Goal: Transaction & Acquisition: Purchase product/service

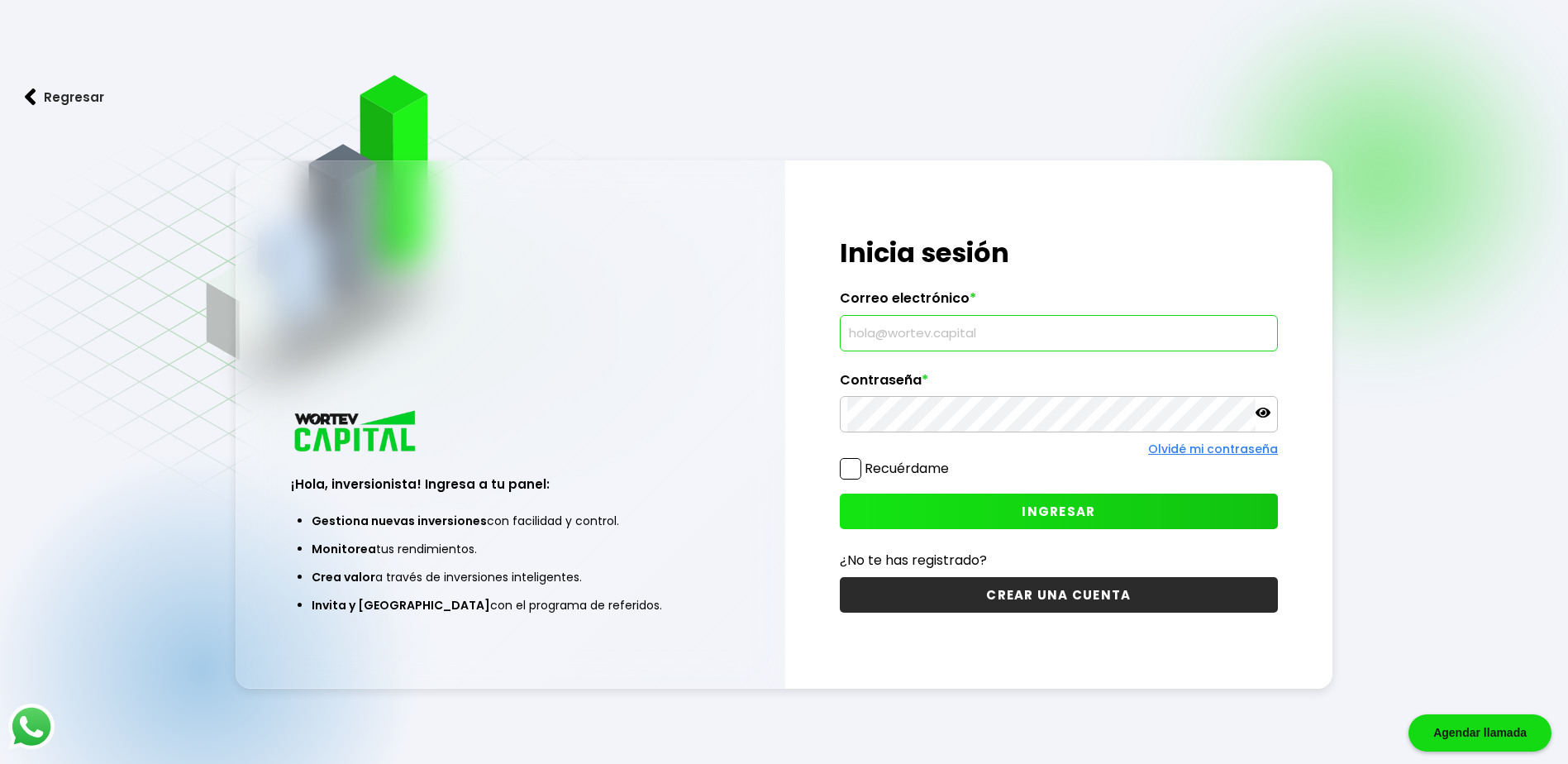
click at [915, 334] on input "text" at bounding box center [1059, 332] width 424 height 34
type input "[EMAIL_ADDRESS][DOMAIN_NAME]"
click at [1044, 510] on span "INGRESAR" at bounding box center [1059, 511] width 74 height 18
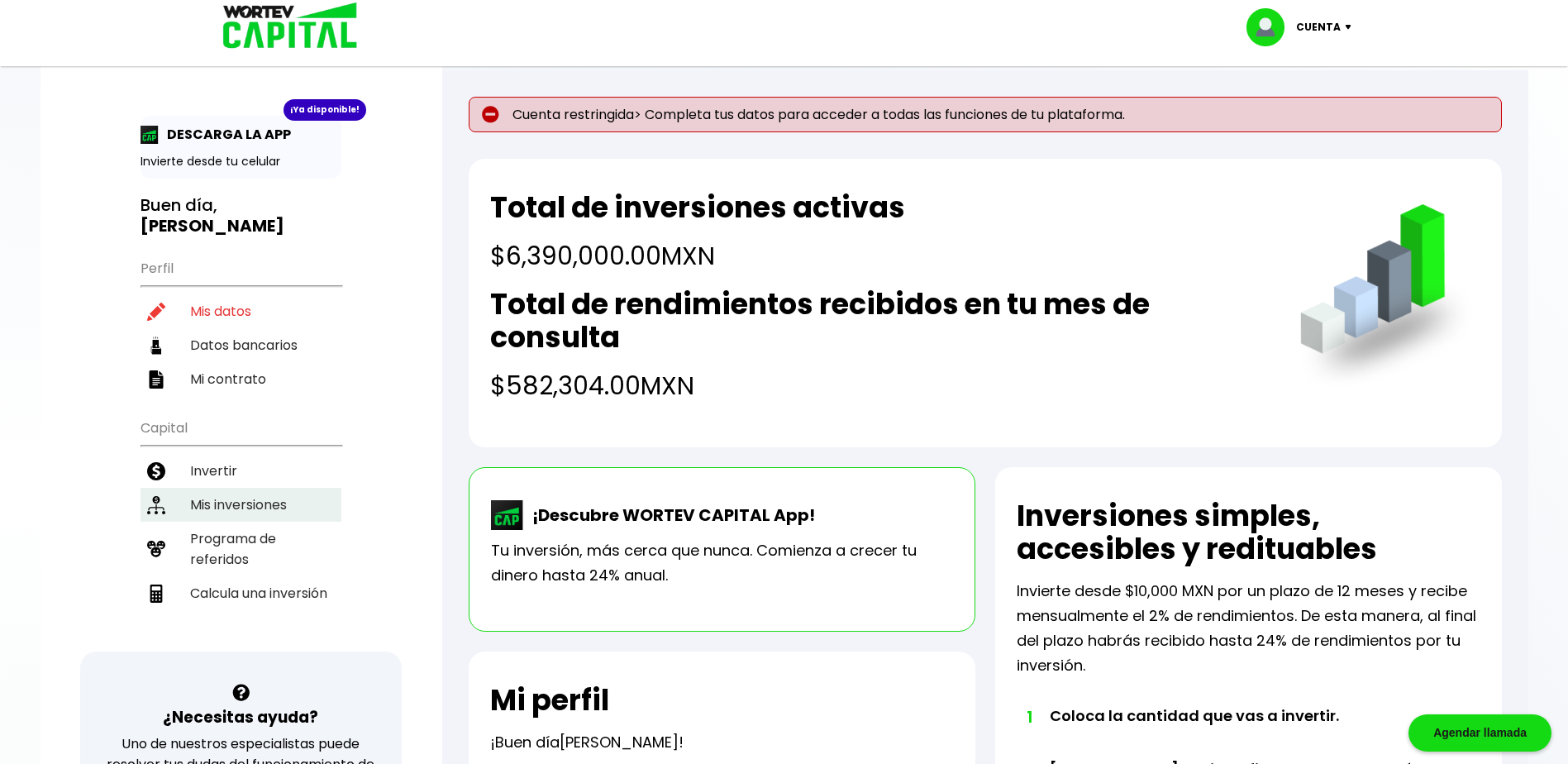
click at [240, 500] on li "Mis inversiones" at bounding box center [241, 504] width 201 height 34
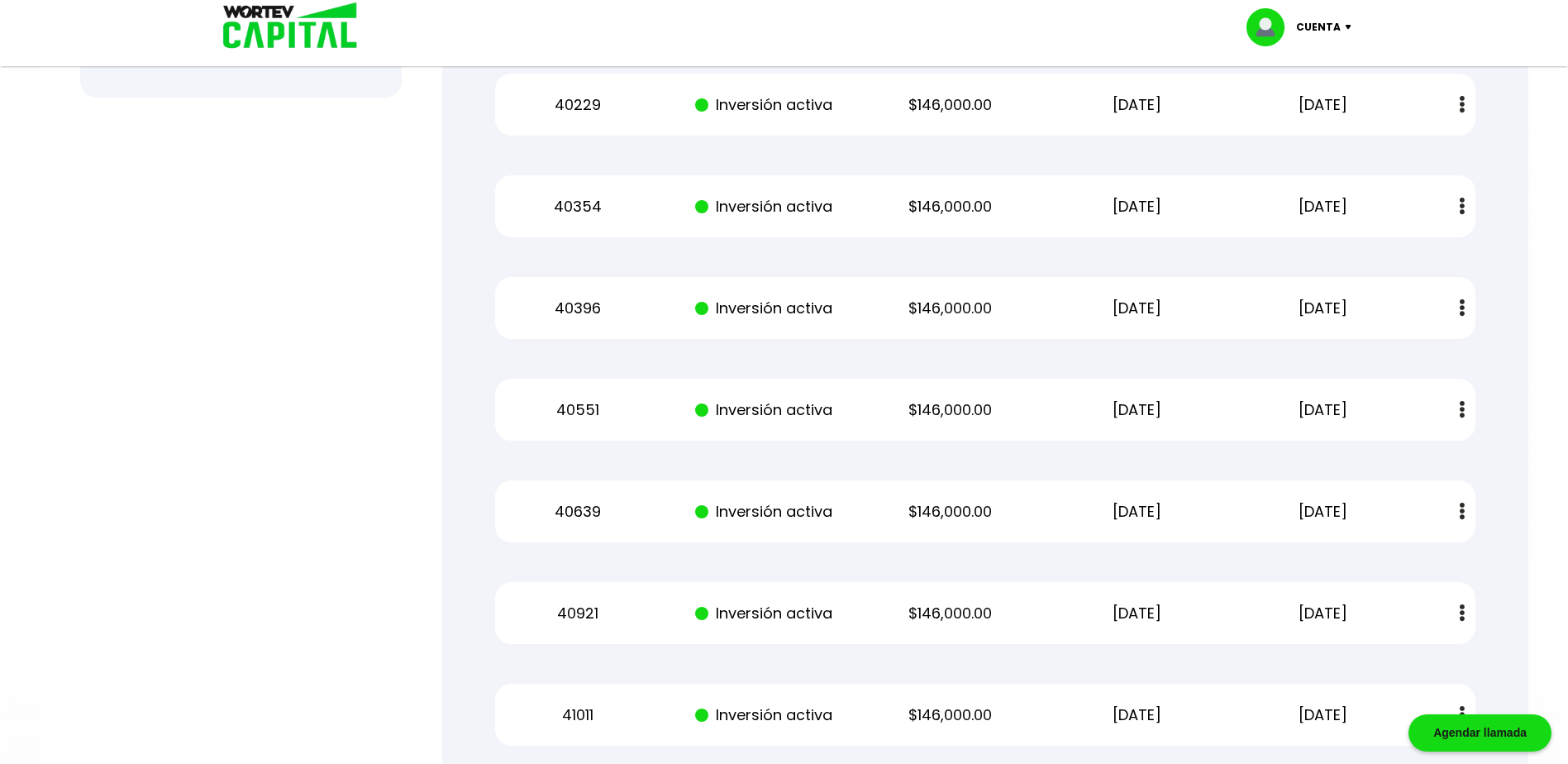
scroll to position [248, 0]
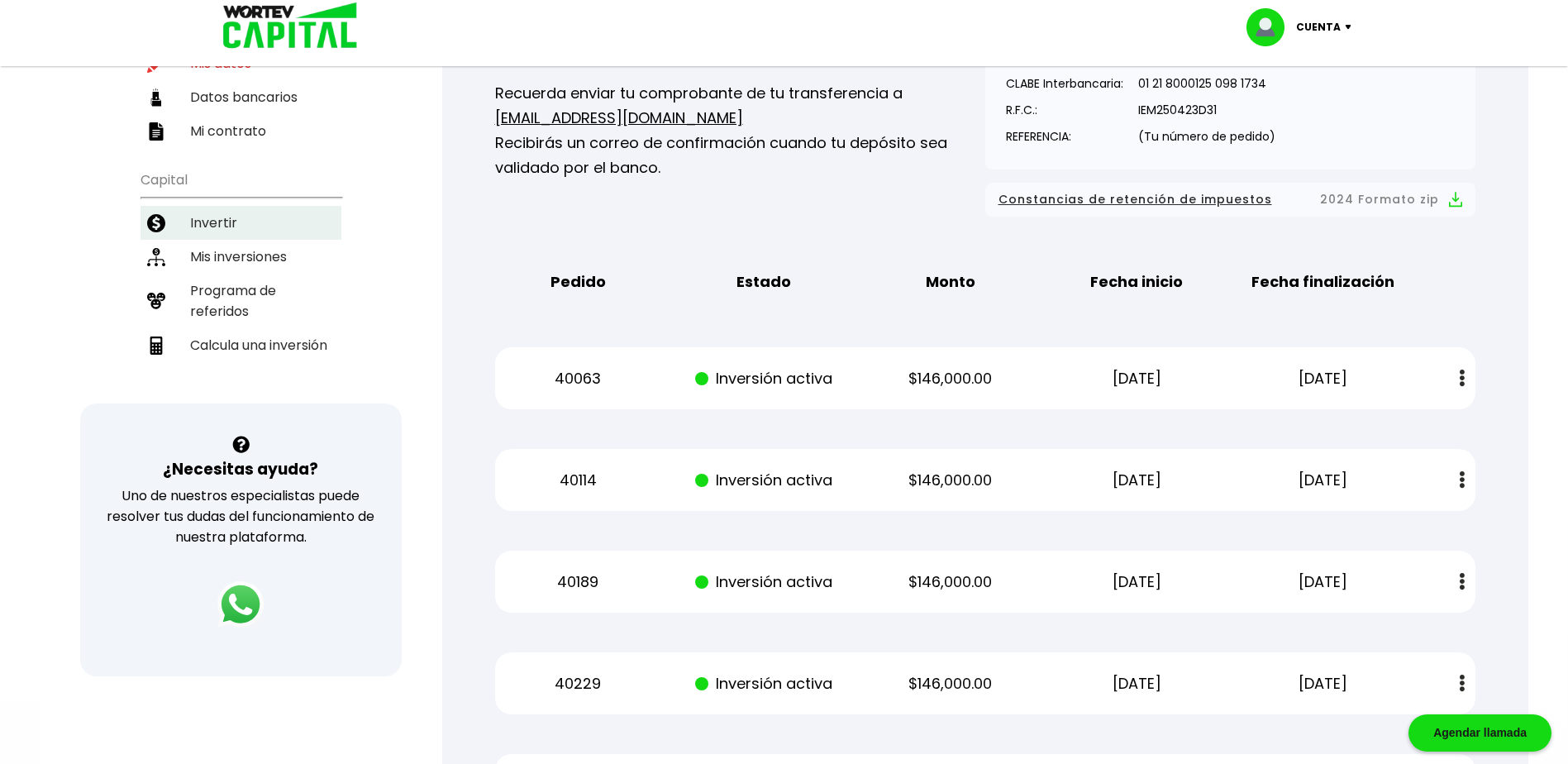
click at [221, 219] on li "Invertir" at bounding box center [241, 222] width 201 height 34
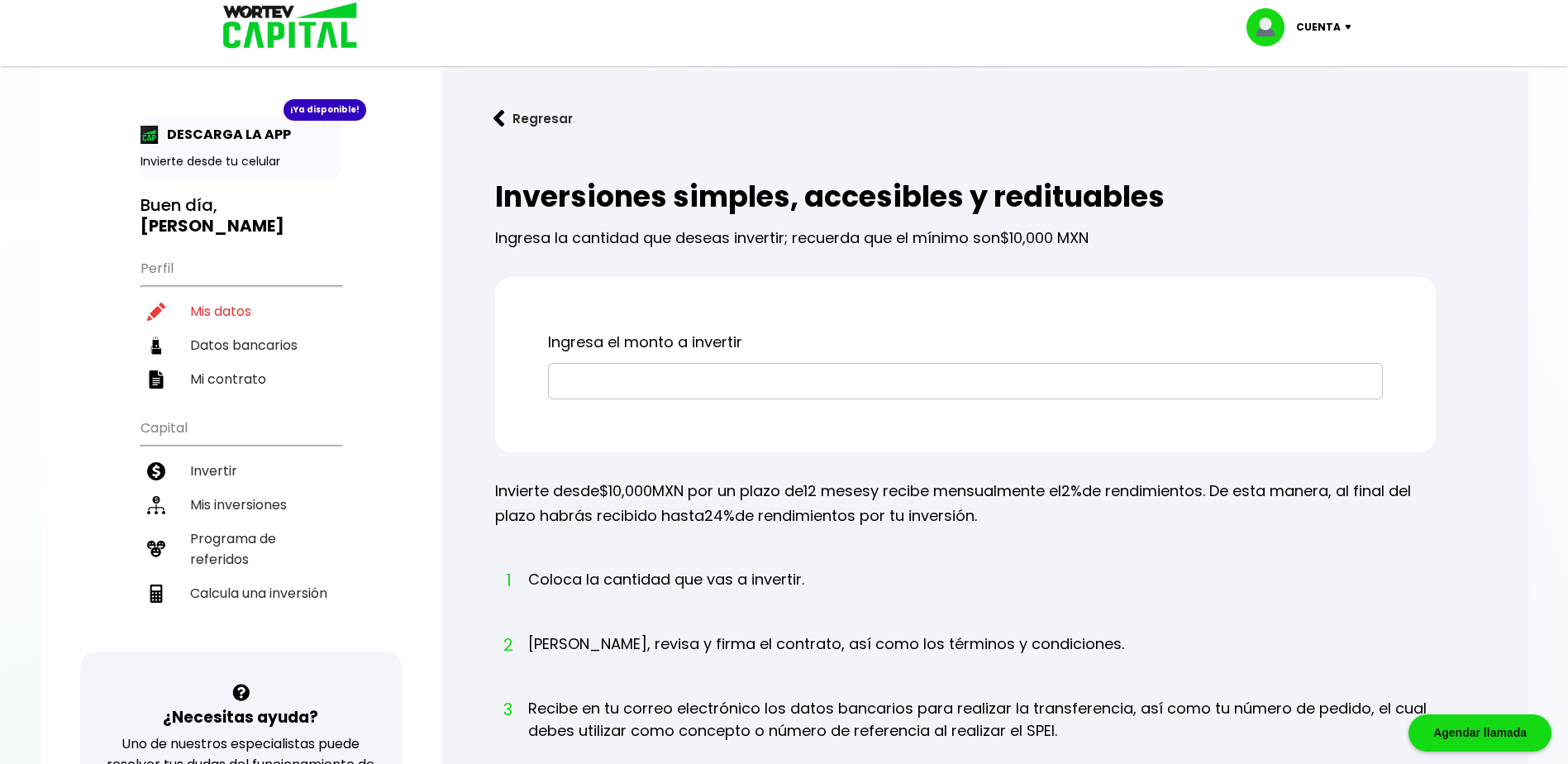
click at [627, 377] on input "text" at bounding box center [966, 381] width 820 height 34
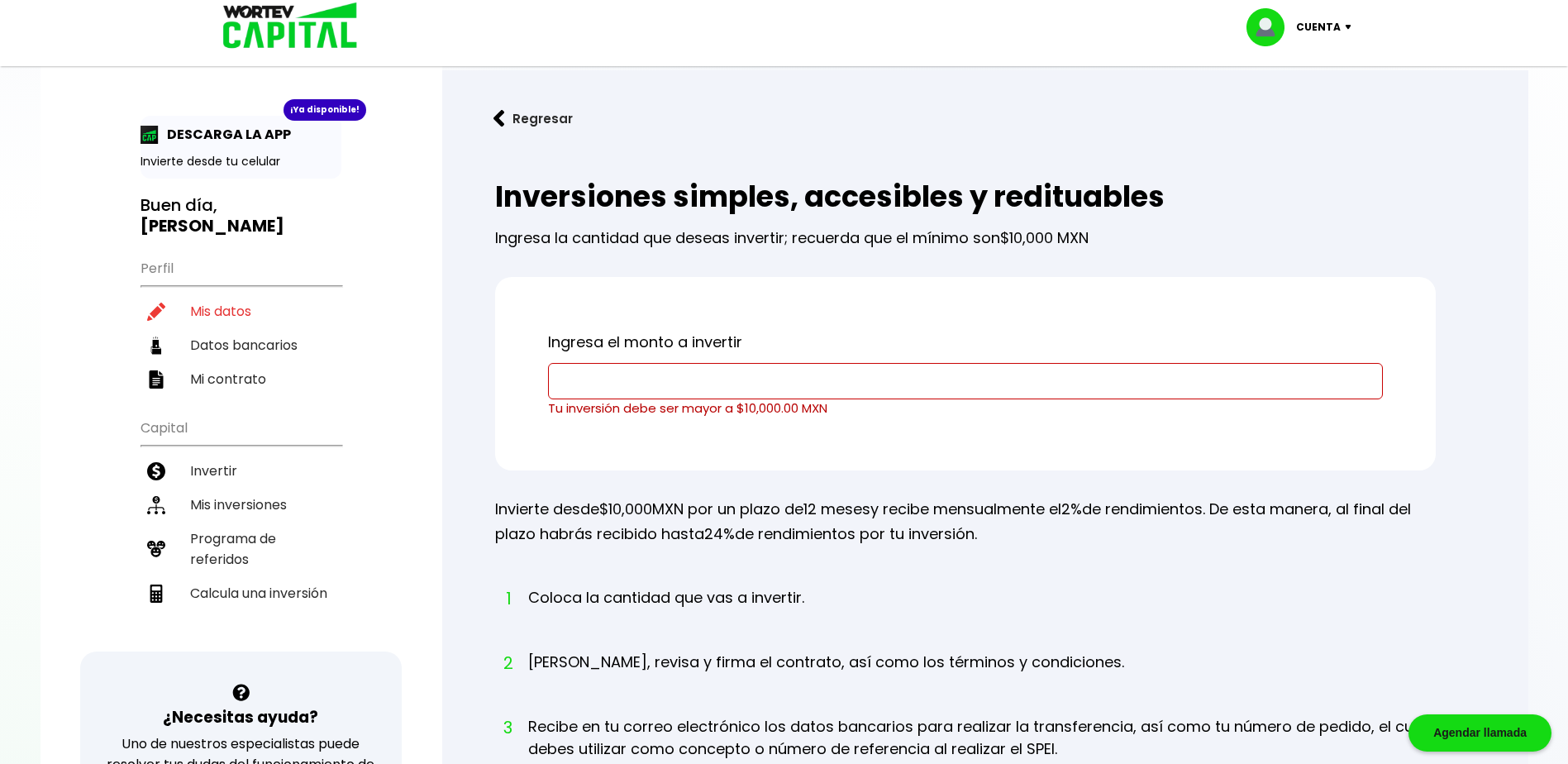
click at [689, 384] on input "text" at bounding box center [966, 381] width 820 height 34
type input "$200,000"
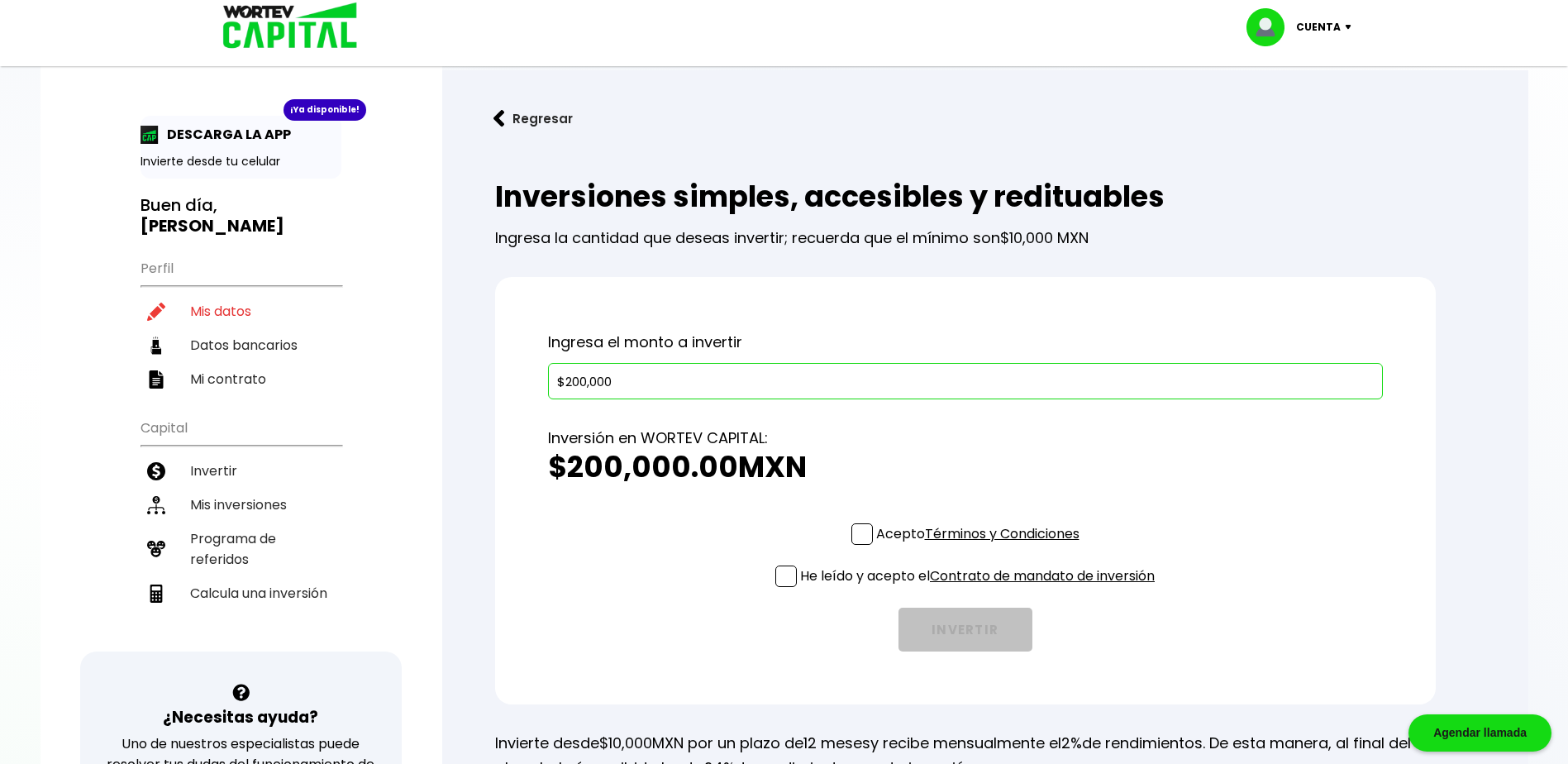
click at [861, 531] on span at bounding box center [862, 534] width 22 height 22
click at [982, 546] on input "Acepto Términos y Condiciones" at bounding box center [982, 546] width 0 height 0
click at [781, 571] on span at bounding box center [786, 576] width 22 height 22
click at [982, 589] on input "He leído y acepto el Contrato de mandato de inversión" at bounding box center [982, 589] width 0 height 0
click at [971, 631] on button "INVERTIR" at bounding box center [966, 629] width 134 height 44
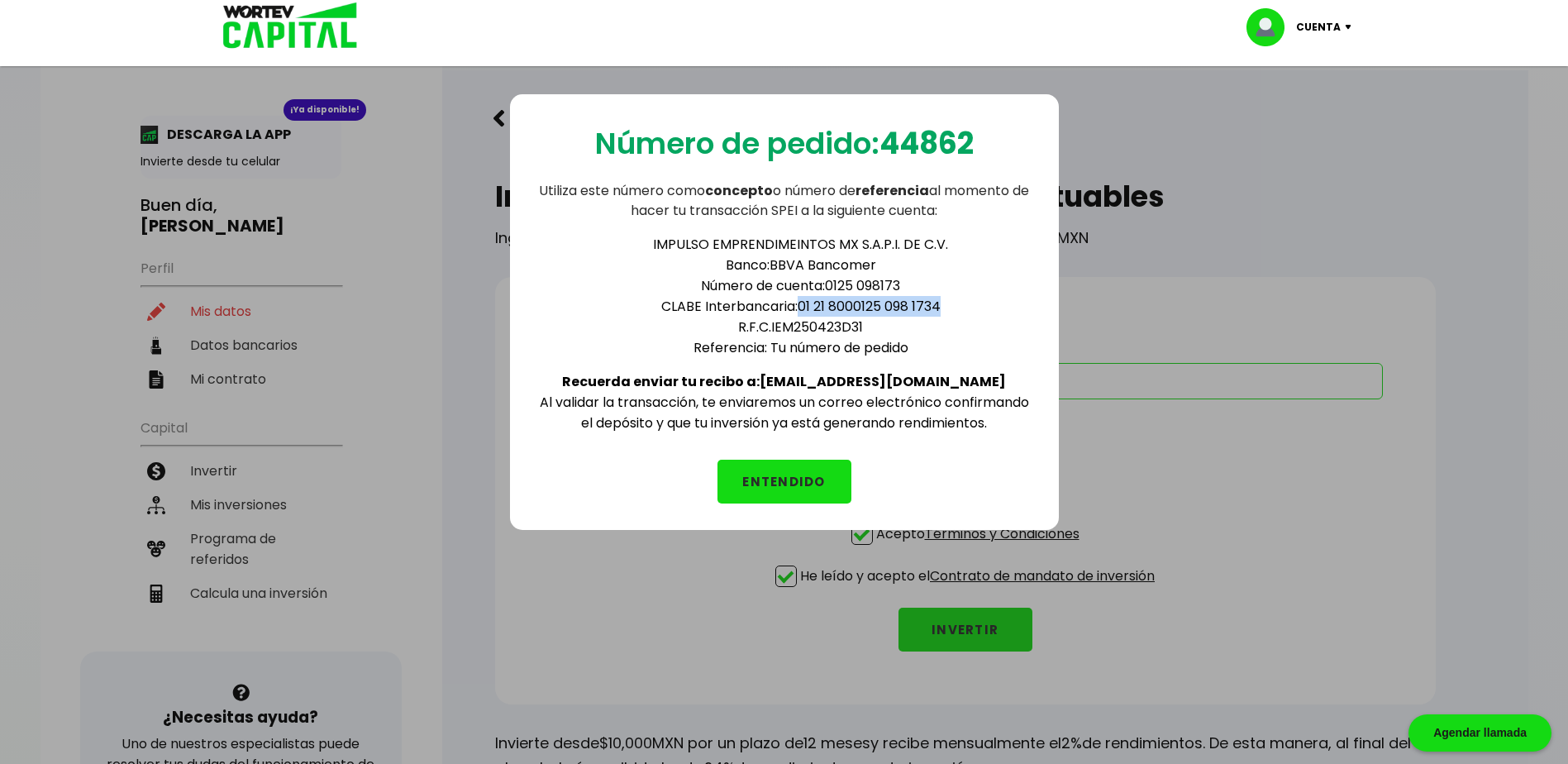
drag, startPoint x: 800, startPoint y: 304, endPoint x: 942, endPoint y: 307, distance: 142.0
click at [942, 307] on li "[PERSON_NAME] Interbancaria: 01 21 8000125 098 1734" at bounding box center [801, 306] width 463 height 21
drag, startPoint x: 942, startPoint y: 307, endPoint x: 918, endPoint y: 305, distance: 24.1
copy li "01 21 8000125 098 1734"
click at [773, 483] on button "ENTENDIDO" at bounding box center [784, 481] width 134 height 44
